Goal: Check status

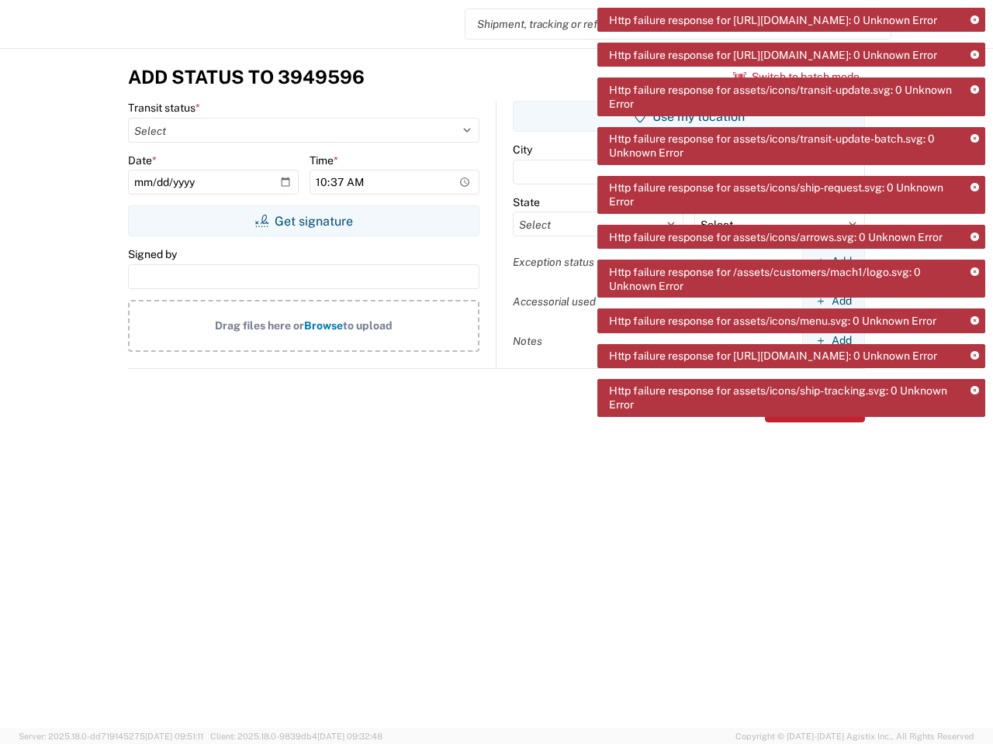
click at [974, 20] on icon at bounding box center [974, 20] width 9 height 9
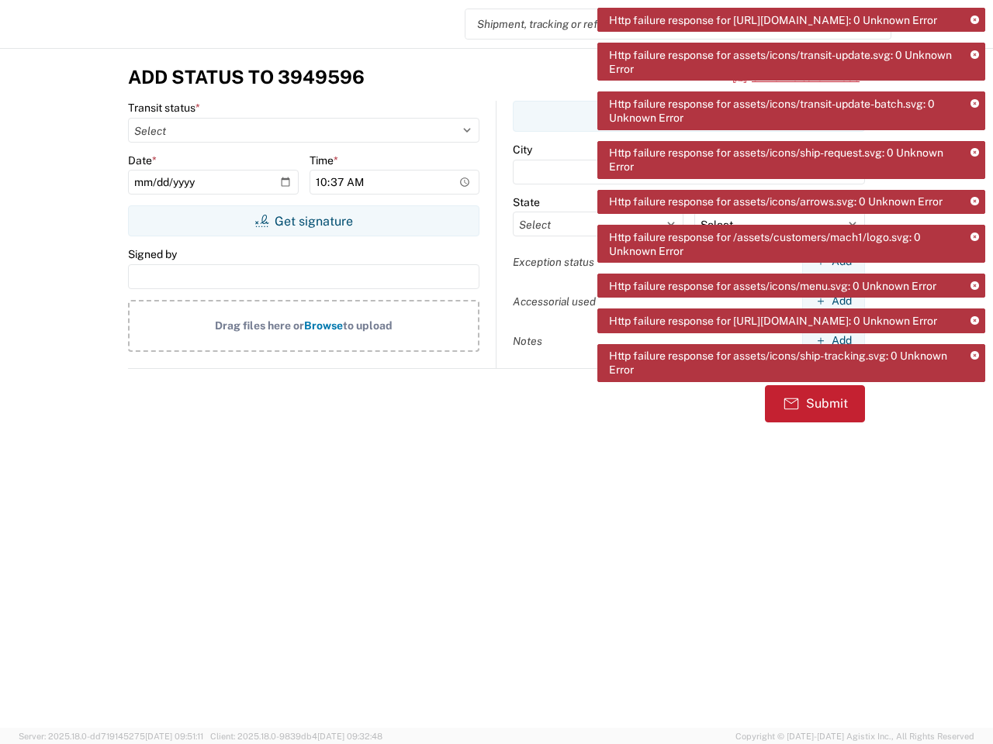
click at [974, 60] on icon at bounding box center [974, 55] width 9 height 9
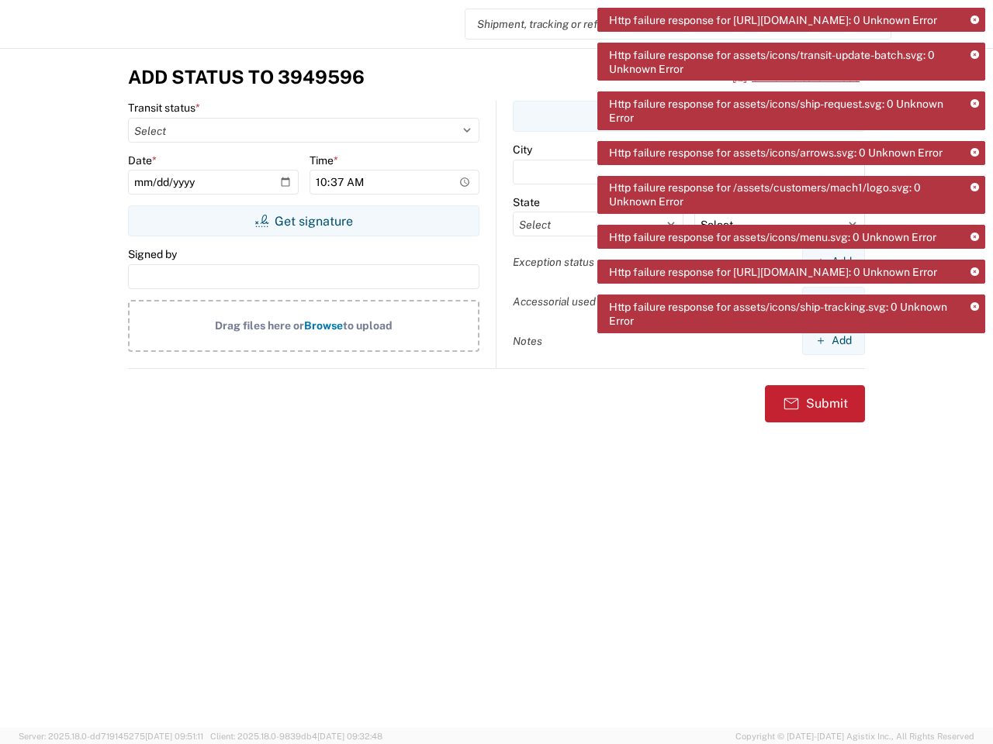
click at [974, 109] on icon at bounding box center [974, 104] width 9 height 9
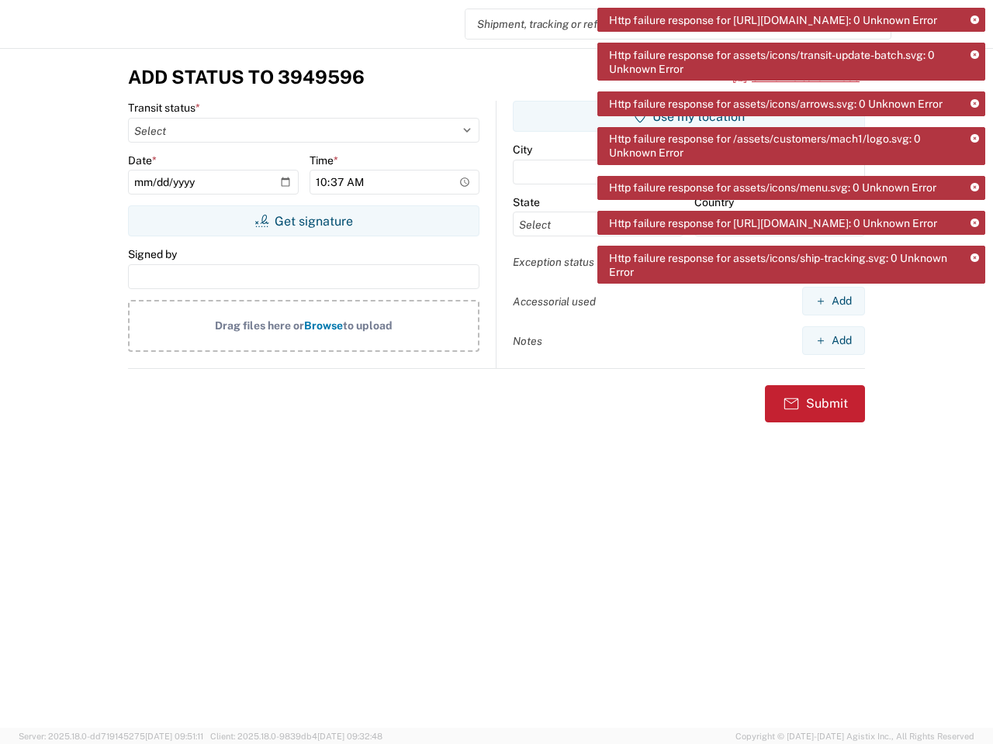
click at [974, 165] on div "Http failure response for /assets/customers/mach1/logo.svg: 0 Unknown Error" at bounding box center [791, 146] width 388 height 38
click at [974, 216] on div "Http failure response for [URL][DOMAIN_NAME]: 0 Unknown Error Http failure resp…" at bounding box center [791, 151] width 388 height 287
click at [974, 265] on div "Http failure response for [URL][DOMAIN_NAME]: 0 Unknown Error Http failure resp…" at bounding box center [791, 151] width 388 height 287
click at [974, 284] on div "Http failure response for assets/icons/ship-tracking.svg: 0 Unknown Error" at bounding box center [791, 265] width 388 height 38
click at [974, 349] on div "Add Status to 3949596 Switch to batch mode Transit status * Select Picked up fr…" at bounding box center [496, 388] width 993 height 680
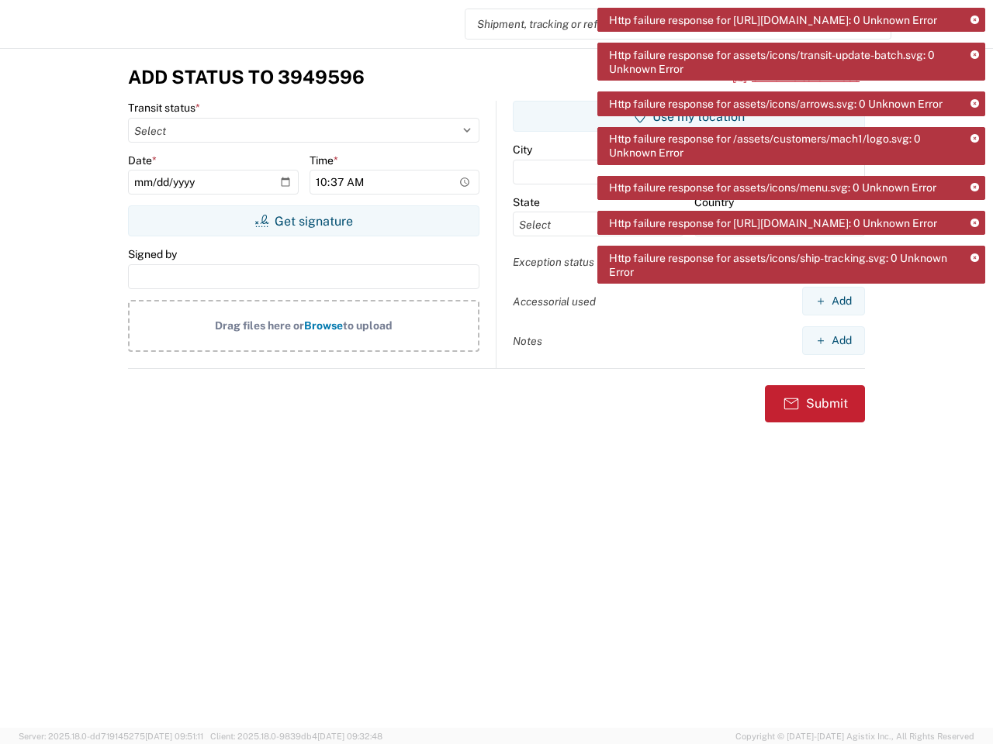
click at [974, 384] on div "Add Status to 3949596 Switch to batch mode Transit status * Select Picked up fr…" at bounding box center [496, 388] width 993 height 680
click at [974, 433] on div "Add Status to 3949596 Switch to batch mode Transit status * Select Picked up fr…" at bounding box center [496, 388] width 993 height 680
